Goal: Information Seeking & Learning: Understand process/instructions

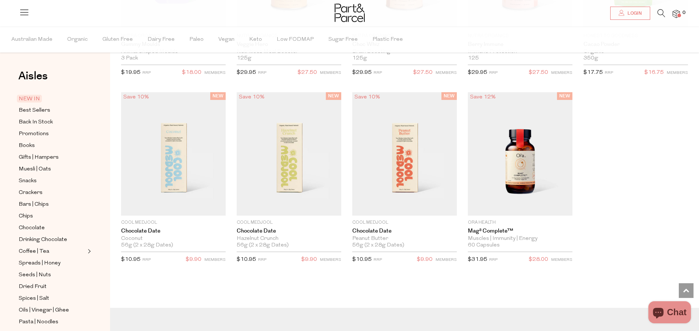
scroll to position [1101, 0]
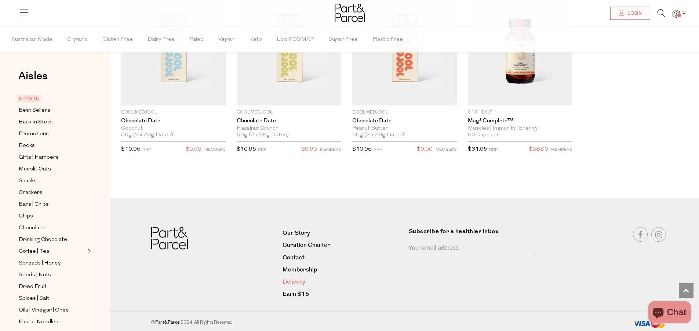
click at [299, 282] on link "Delivery" at bounding box center [343, 282] width 120 height 10
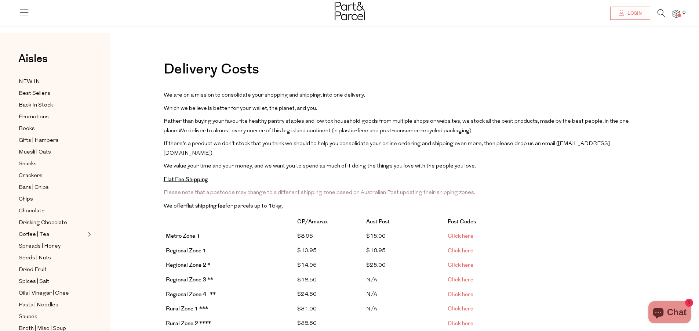
scroll to position [37, 0]
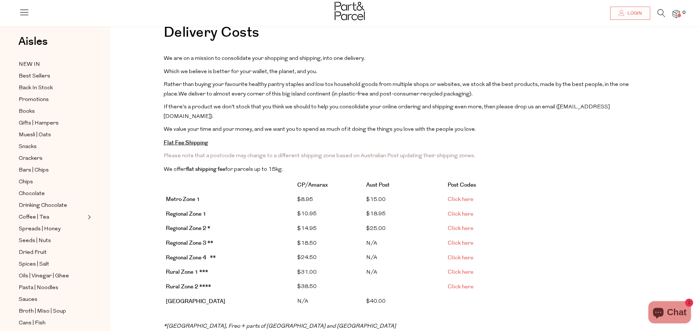
click at [459, 195] on link "Click here" at bounding box center [461, 199] width 26 height 8
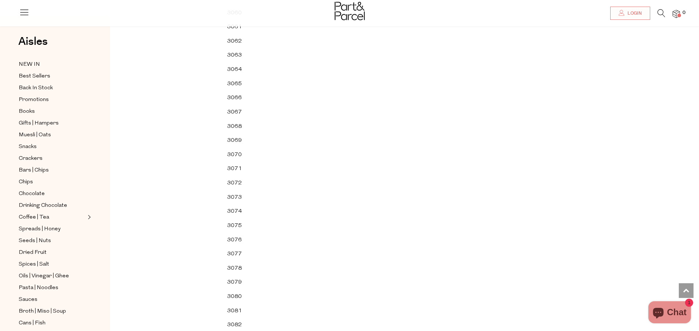
scroll to position [19080, 0]
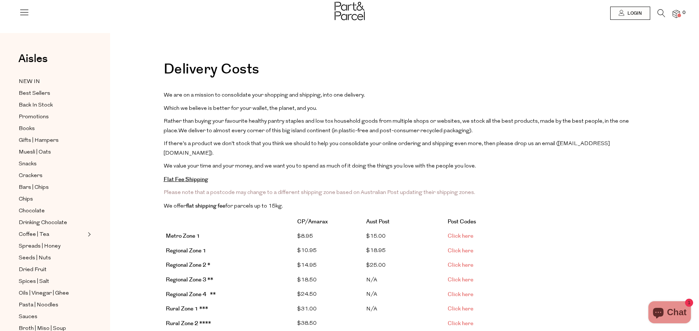
click at [356, 6] on img at bounding box center [350, 11] width 30 height 18
